Goal: Transaction & Acquisition: Purchase product/service

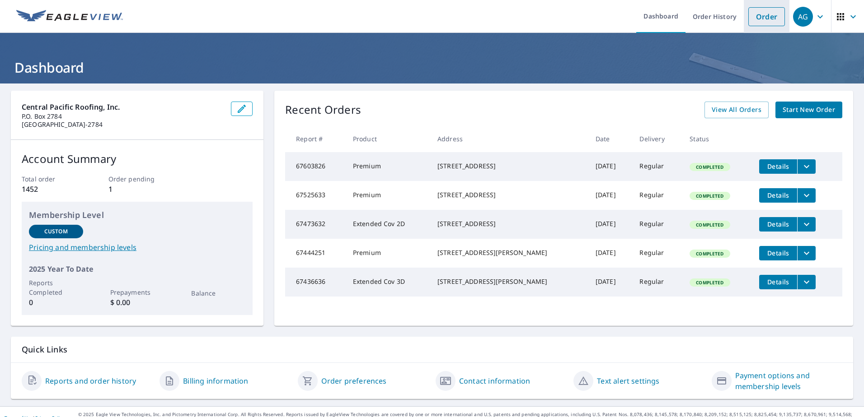
click at [753, 19] on link "Order" at bounding box center [766, 16] width 37 height 19
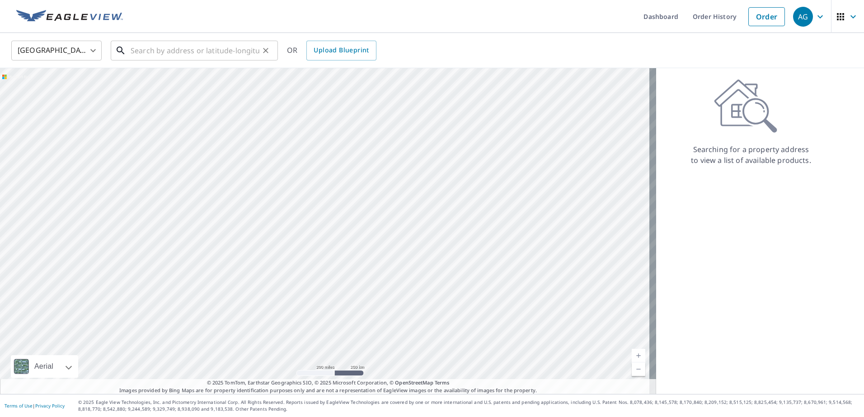
click at [146, 53] on input "text" at bounding box center [195, 50] width 129 height 25
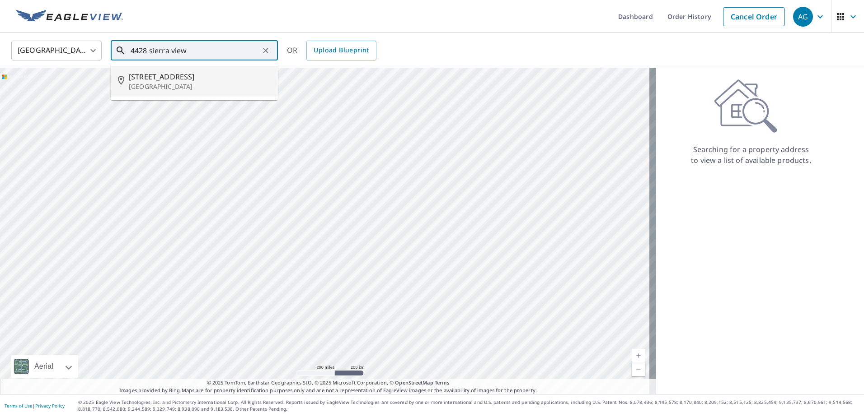
click at [149, 84] on p "[GEOGRAPHIC_DATA]" at bounding box center [200, 86] width 142 height 9
type input "[STREET_ADDRESS]"
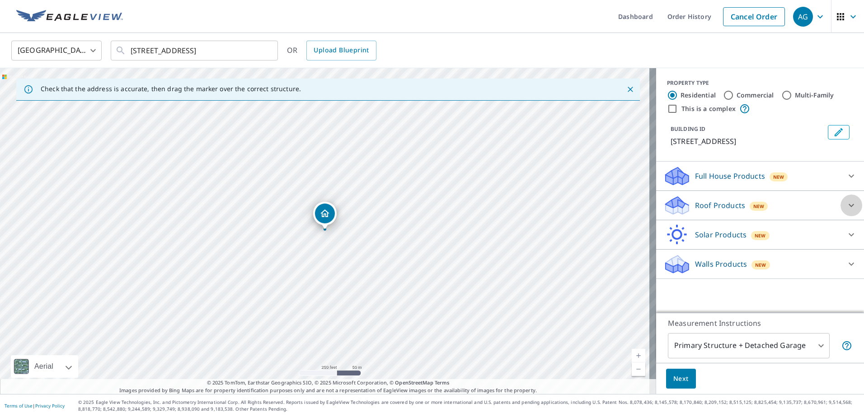
click at [841, 212] on div at bounding box center [851, 206] width 22 height 22
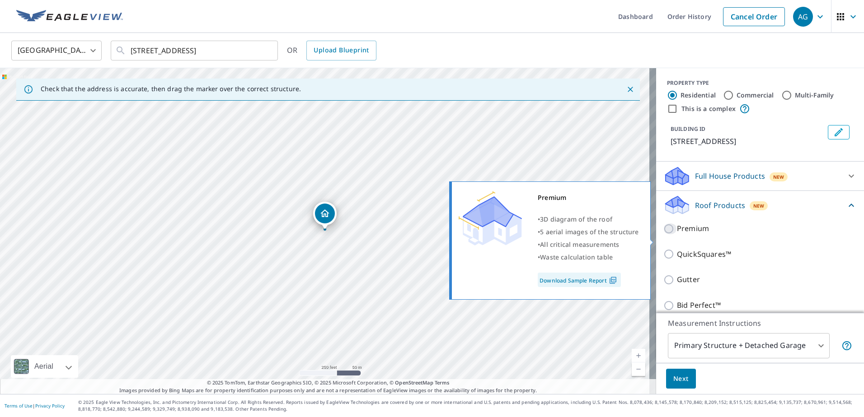
click at [663, 234] on input "Premium" at bounding box center [670, 229] width 14 height 11
checkbox input "true"
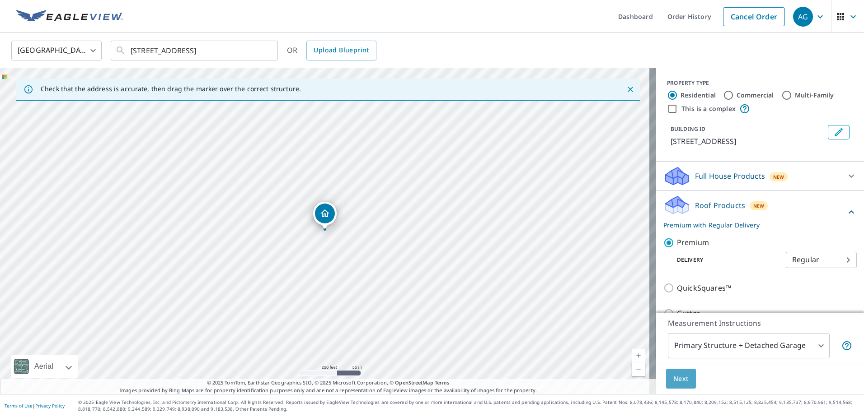
click at [677, 376] on span "Next" at bounding box center [680, 379] width 15 height 11
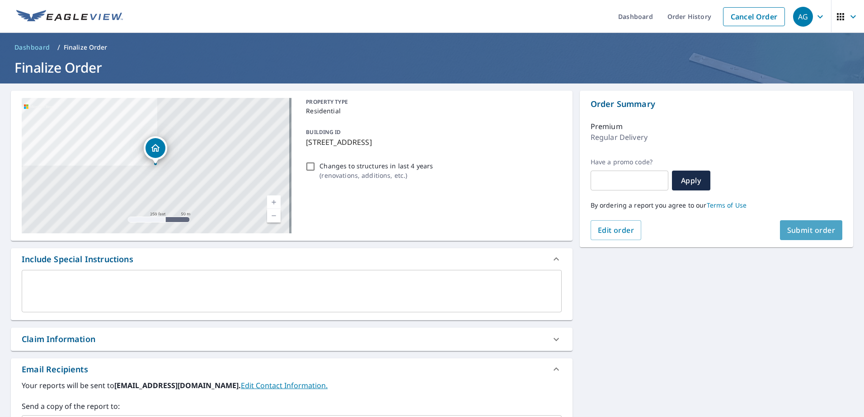
click at [805, 230] on span "Submit order" at bounding box center [811, 230] width 48 height 10
